Goal: Task Accomplishment & Management: Manage account settings

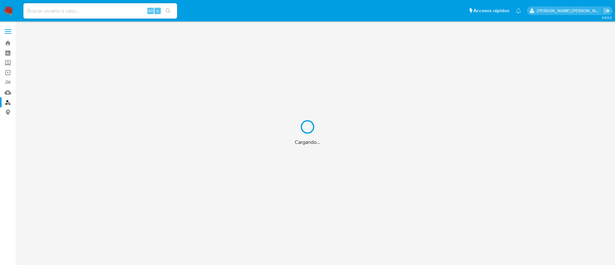
click at [6, 75] on div "Cargando..." at bounding box center [307, 132] width 615 height 265
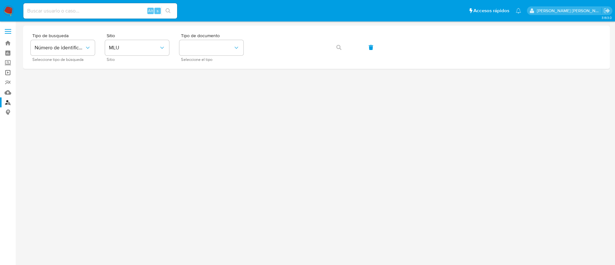
click at [5, 74] on link "Operaciones masivas" at bounding box center [38, 73] width 76 height 10
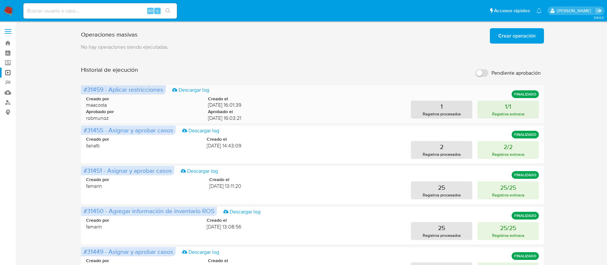
click at [246, 92] on div "Creado por maacosta Creado el 14/10/2025 16:01:39 Aprobado por robmunoz Aprobad…" at bounding box center [312, 107] width 453 height 39
click at [531, 36] on span "Crear operación" at bounding box center [516, 36] width 37 height 14
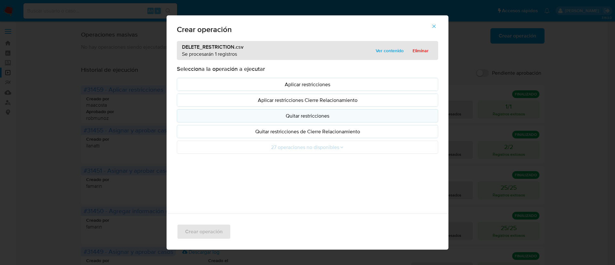
click at [312, 118] on p "Quitar restricciones" at bounding box center [307, 115] width 250 height 7
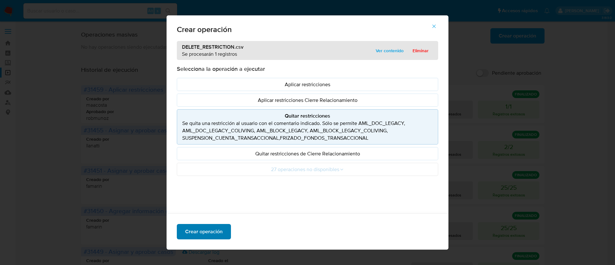
click at [198, 230] on span "Crear operación" at bounding box center [203, 231] width 37 height 14
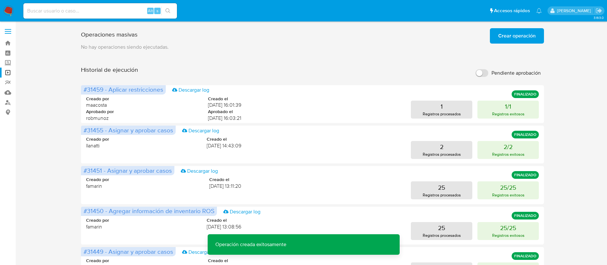
click at [482, 73] on input "Pendiente aprobación" at bounding box center [482, 73] width 13 height 8
checkbox input "true"
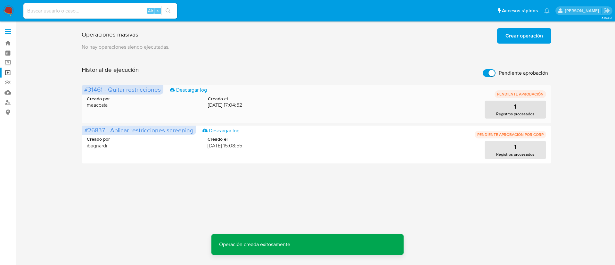
click at [102, 89] on span "#31461 - Quitar restricciones" at bounding box center [122, 89] width 77 height 9
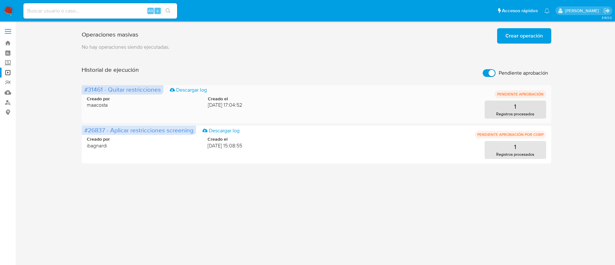
click at [102, 89] on span "#31461 - Quitar restricciones" at bounding box center [122, 89] width 77 height 9
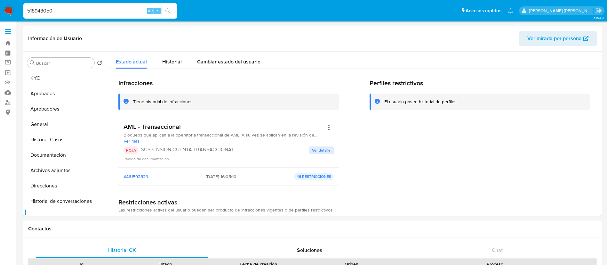
select select "10"
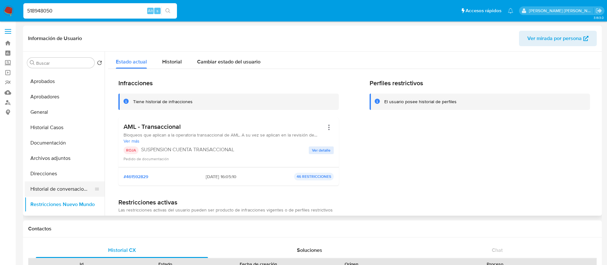
click at [61, 185] on button "Historial de conversaciones" at bounding box center [62, 188] width 75 height 15
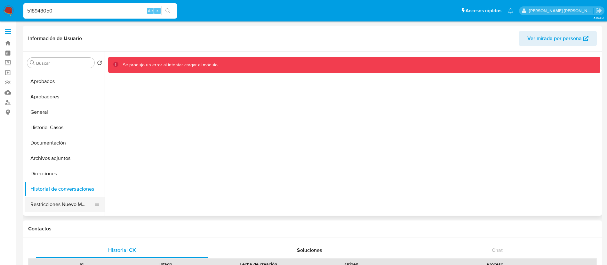
click at [65, 203] on button "Restricciones Nuevo Mundo" at bounding box center [62, 204] width 75 height 15
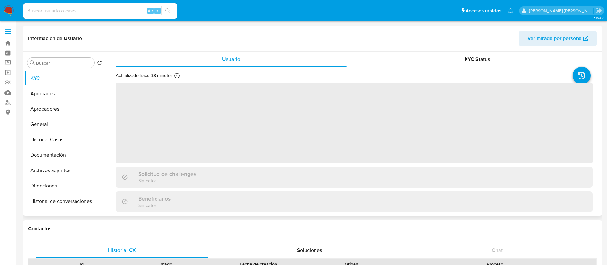
select select "10"
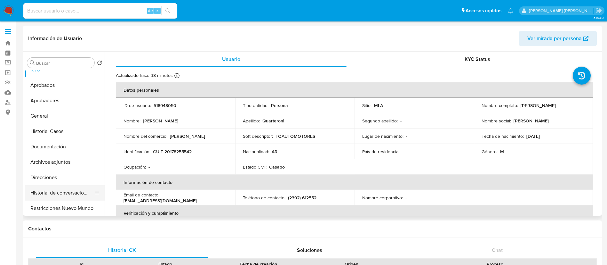
scroll to position [14, 0]
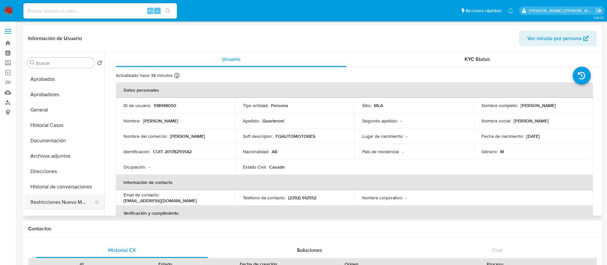
click at [64, 199] on button "Restricciones Nuevo Mundo" at bounding box center [62, 201] width 75 height 15
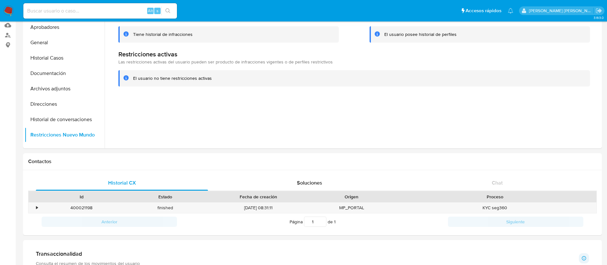
scroll to position [69, 0]
